Goal: Task Accomplishment & Management: Complete application form

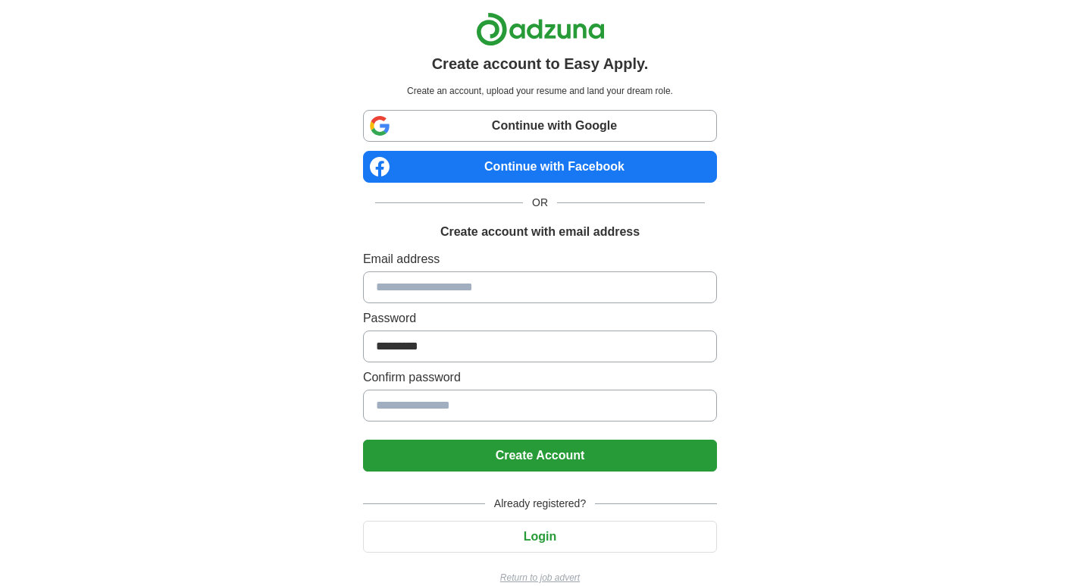
type input "*********"
click at [486, 450] on button "Create Account" at bounding box center [540, 455] width 354 height 32
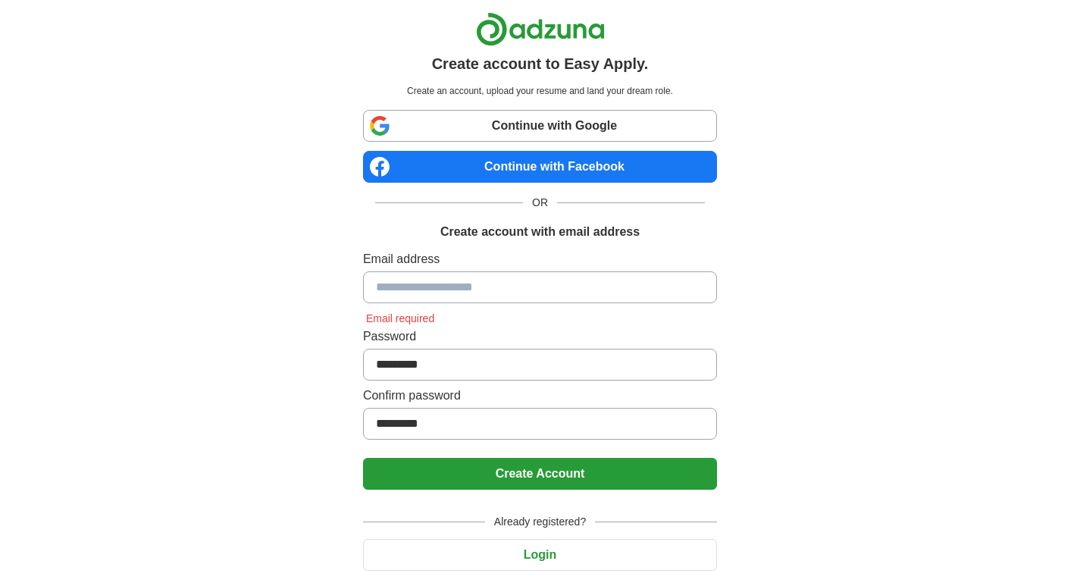
drag, startPoint x: 442, startPoint y: 281, endPoint x: 459, endPoint y: 286, distance: 18.0
click at [442, 281] on input at bounding box center [540, 287] width 354 height 32
click at [467, 291] on input at bounding box center [540, 287] width 354 height 32
click at [475, 295] on input at bounding box center [540, 287] width 354 height 32
click at [477, 295] on input at bounding box center [540, 287] width 354 height 32
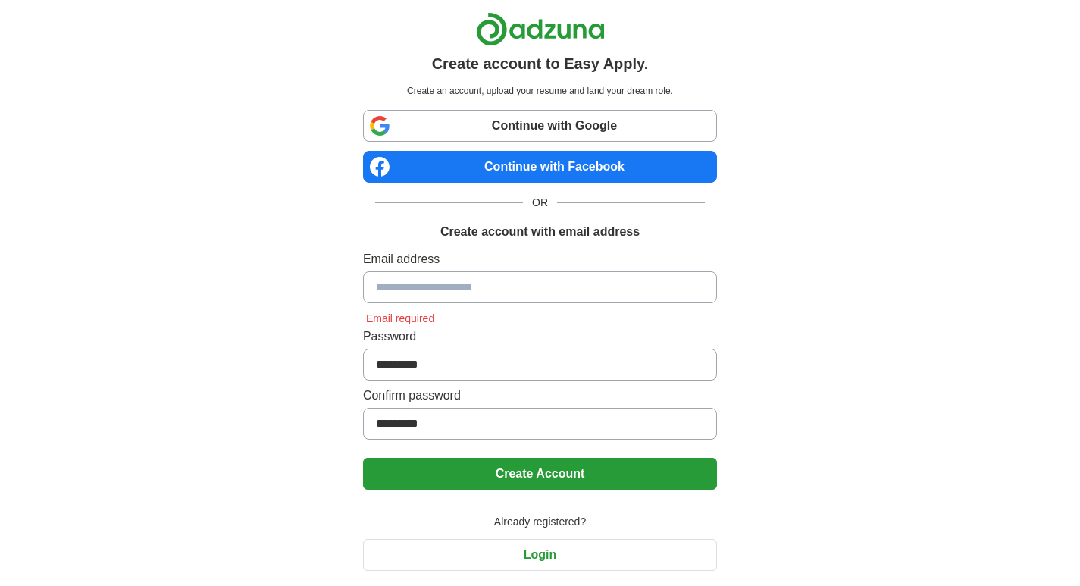
click at [477, 295] on input at bounding box center [540, 287] width 354 height 32
paste input "**********"
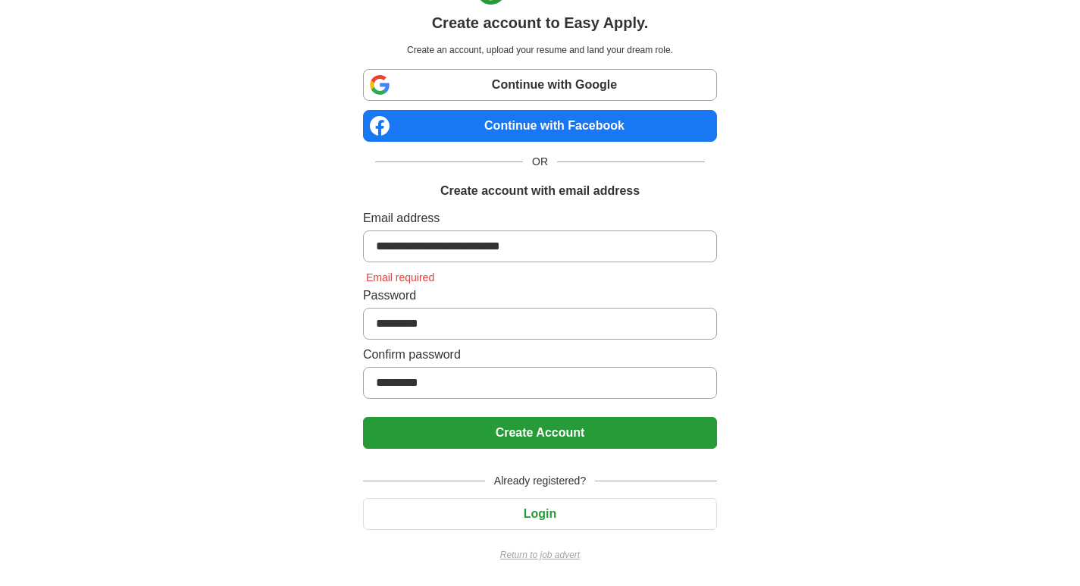
type input "**********"
click at [554, 424] on button "Create Account" at bounding box center [540, 433] width 354 height 32
click at [526, 443] on button "Create Account" at bounding box center [540, 433] width 354 height 32
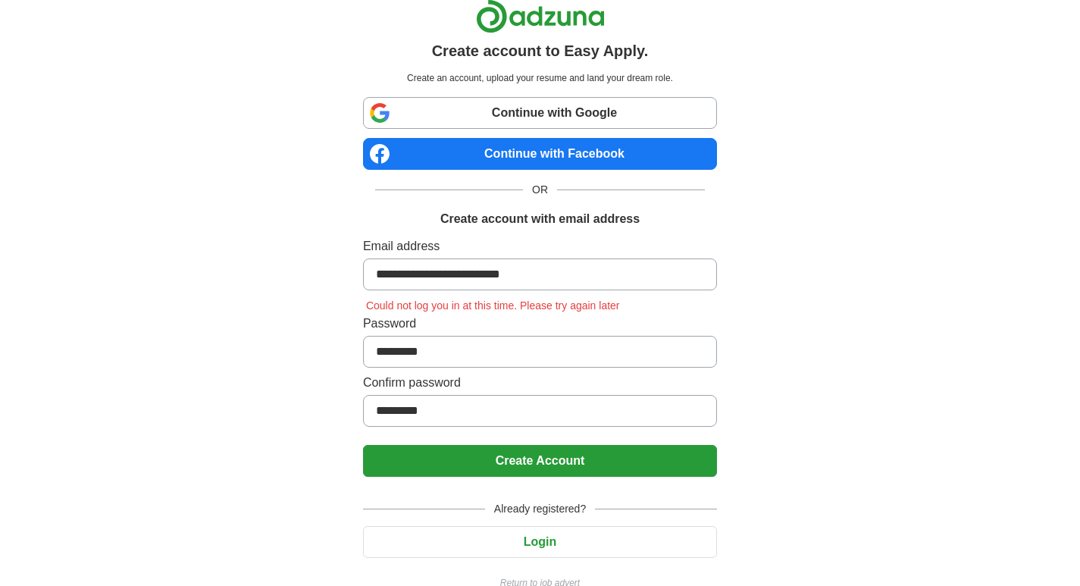
scroll to position [0, 0]
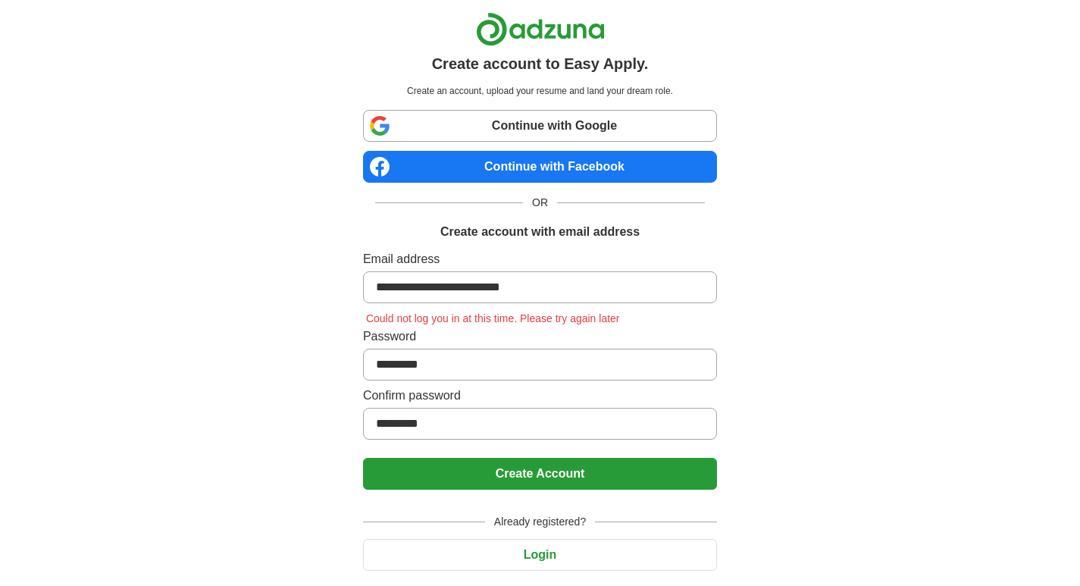
click at [500, 64] on h1 "Create account to Easy Apply." at bounding box center [540, 63] width 217 height 23
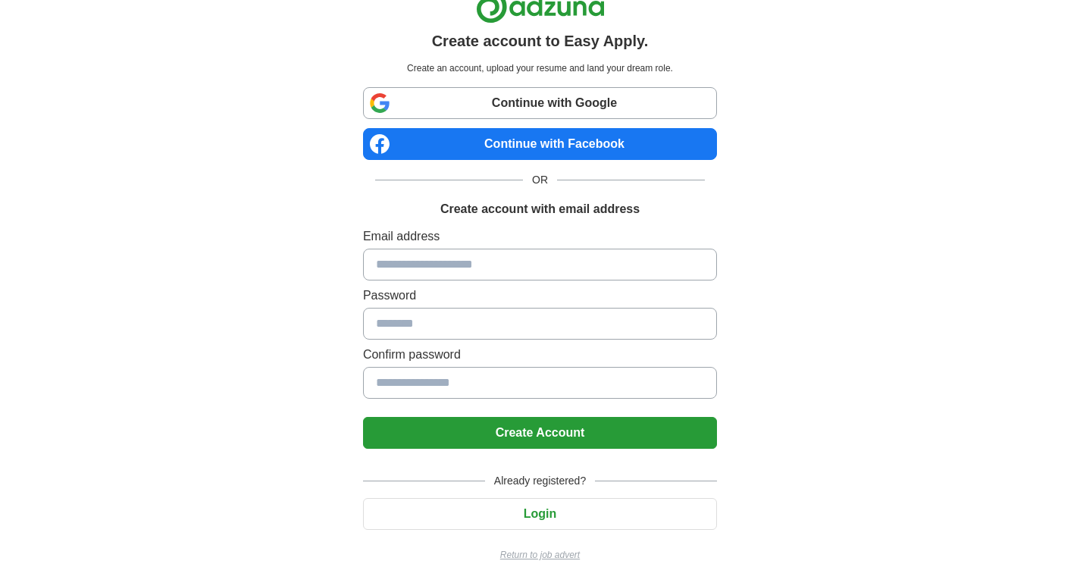
click at [559, 521] on button "Login" at bounding box center [540, 514] width 354 height 32
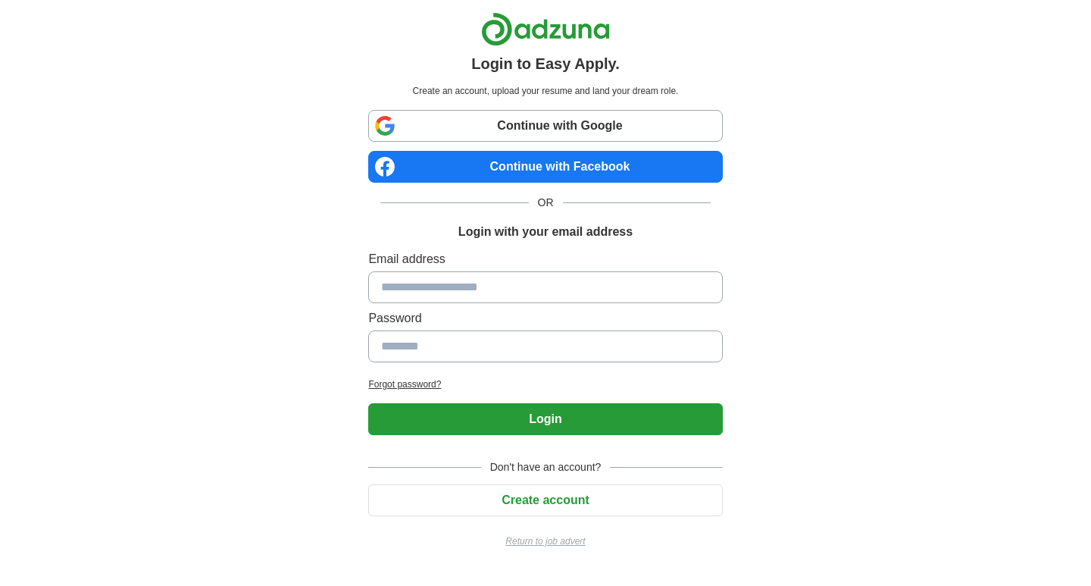
click at [539, 464] on span "Don't have an account?" at bounding box center [546, 467] width 130 height 16
click at [536, 464] on span "Don't have an account?" at bounding box center [546, 467] width 130 height 16
click at [539, 498] on button "Create account" at bounding box center [545, 500] width 354 height 32
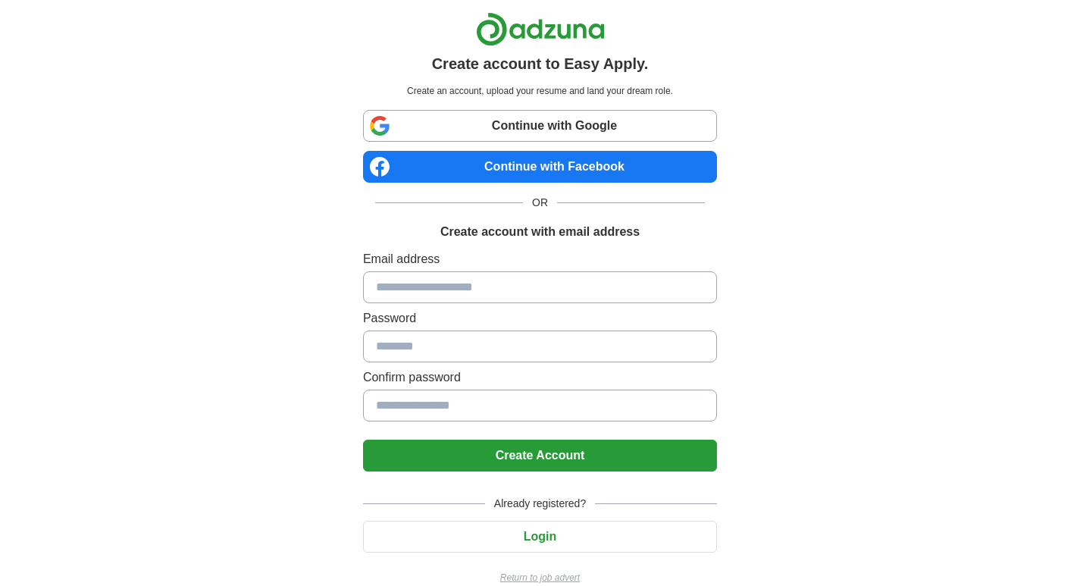
click at [450, 294] on input at bounding box center [540, 287] width 354 height 32
